Goal: Task Accomplishment & Management: Use online tool/utility

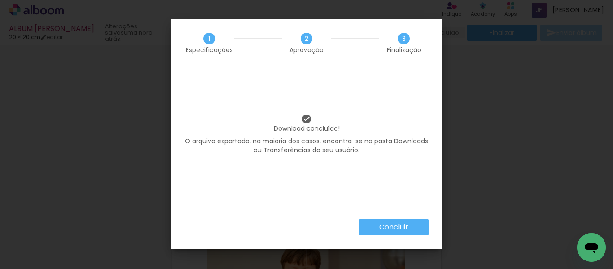
click at [0, 0] on slot "Concluir" at bounding box center [0, 0] width 0 height 0
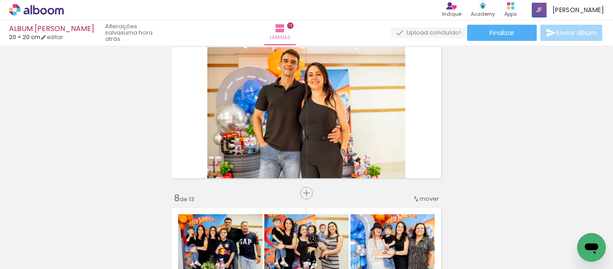
scroll to position [998, 0]
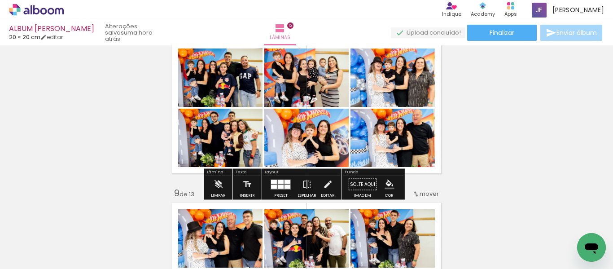
scroll to position [1157, 0]
click at [280, 184] on div at bounding box center [281, 186] width 6 height 4
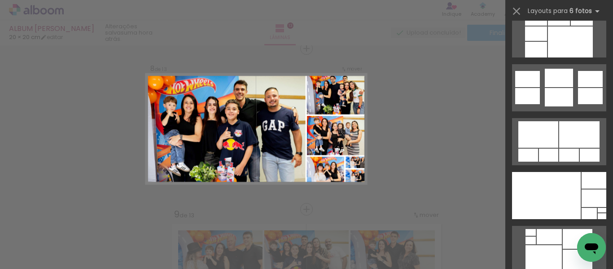
scroll to position [2509, 0]
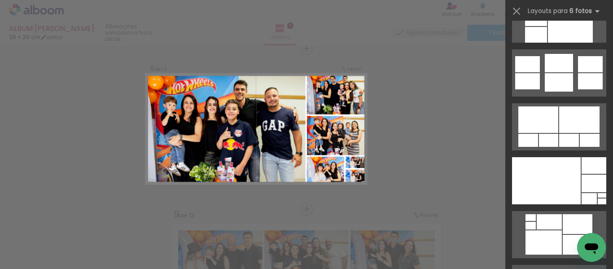
click at [556, 172] on div at bounding box center [546, 180] width 69 height 47
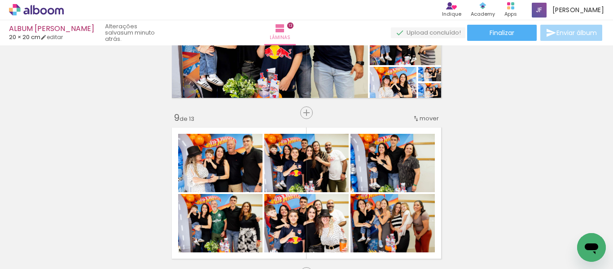
scroll to position [1235, 0]
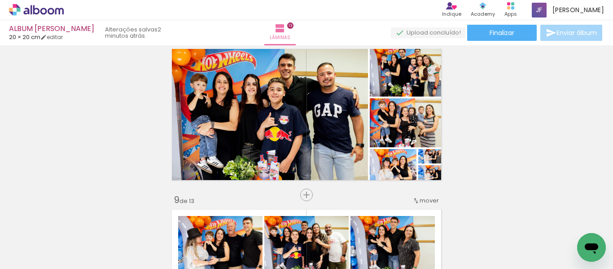
scroll to position [1147, 0]
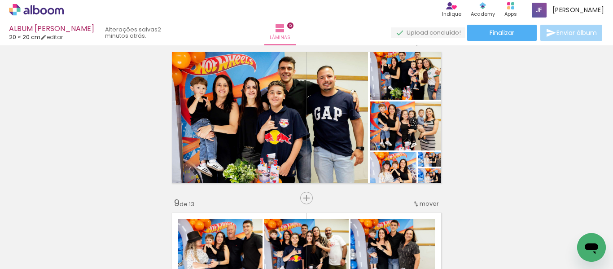
click at [31, 12] on icon at bounding box center [31, 9] width 1 height 9
